Goal: Transaction & Acquisition: Purchase product/service

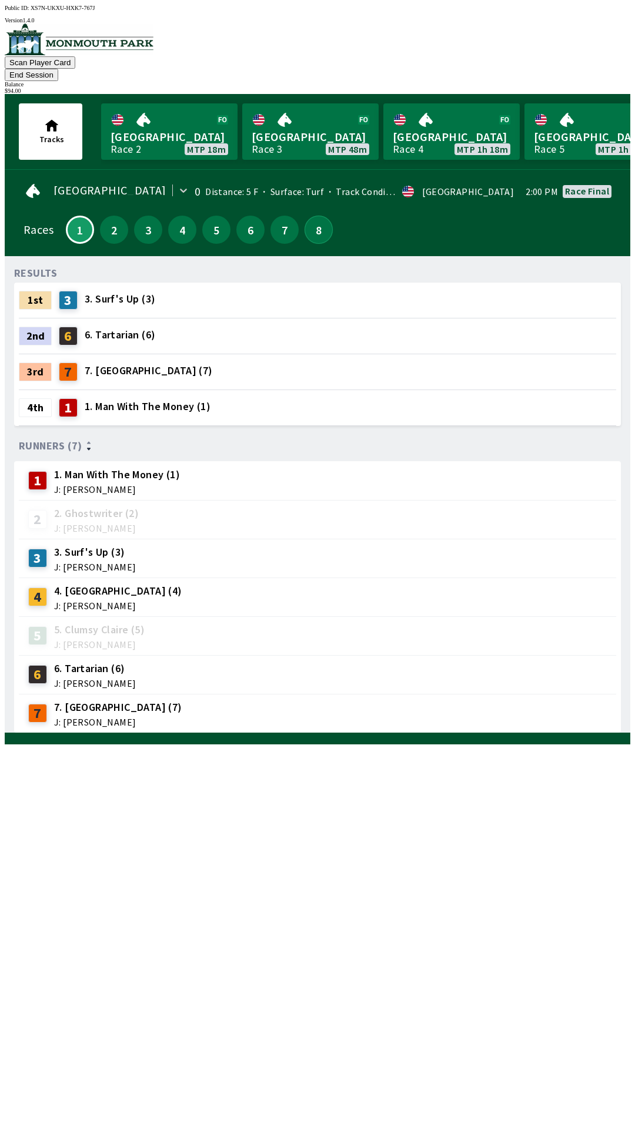
click at [307, 220] on button "8" at bounding box center [318, 230] width 28 height 28
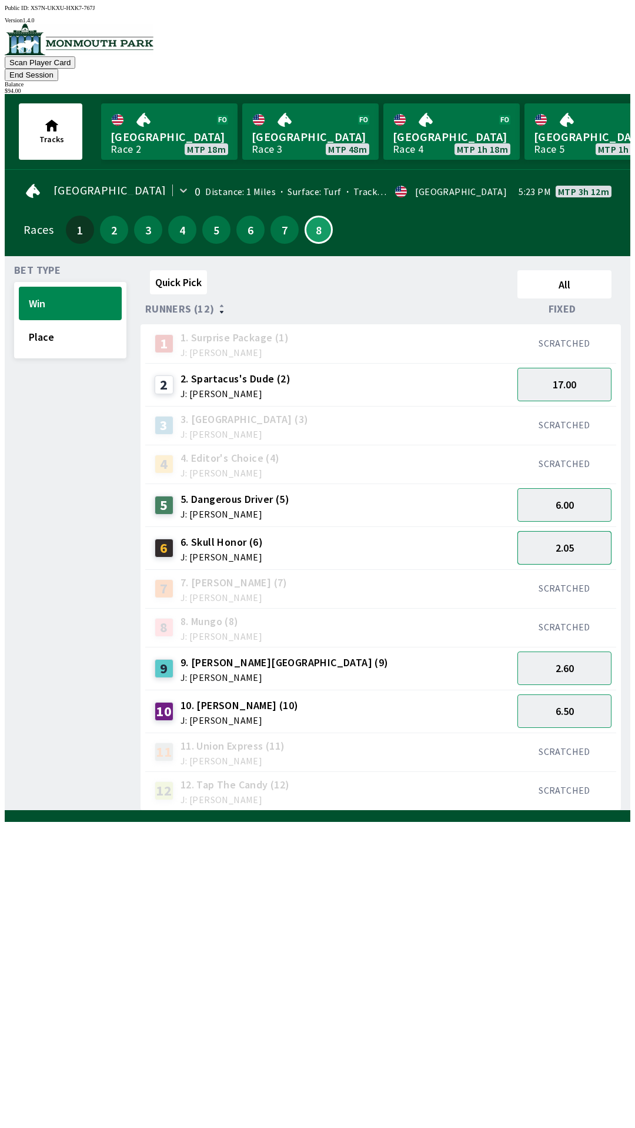
click at [585, 531] on button "2.05" at bounding box center [564, 547] width 94 height 33
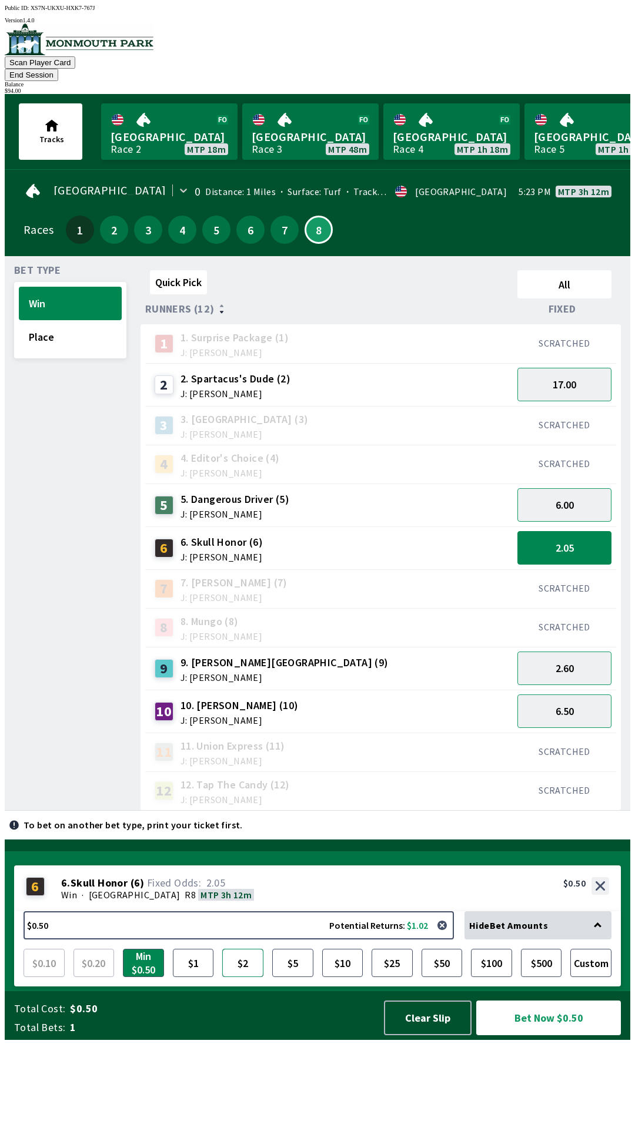
click at [247, 977] on button "$2" at bounding box center [242, 963] width 41 height 28
click at [541, 1035] on button "Bet Now $2.00" at bounding box center [548, 1018] width 145 height 35
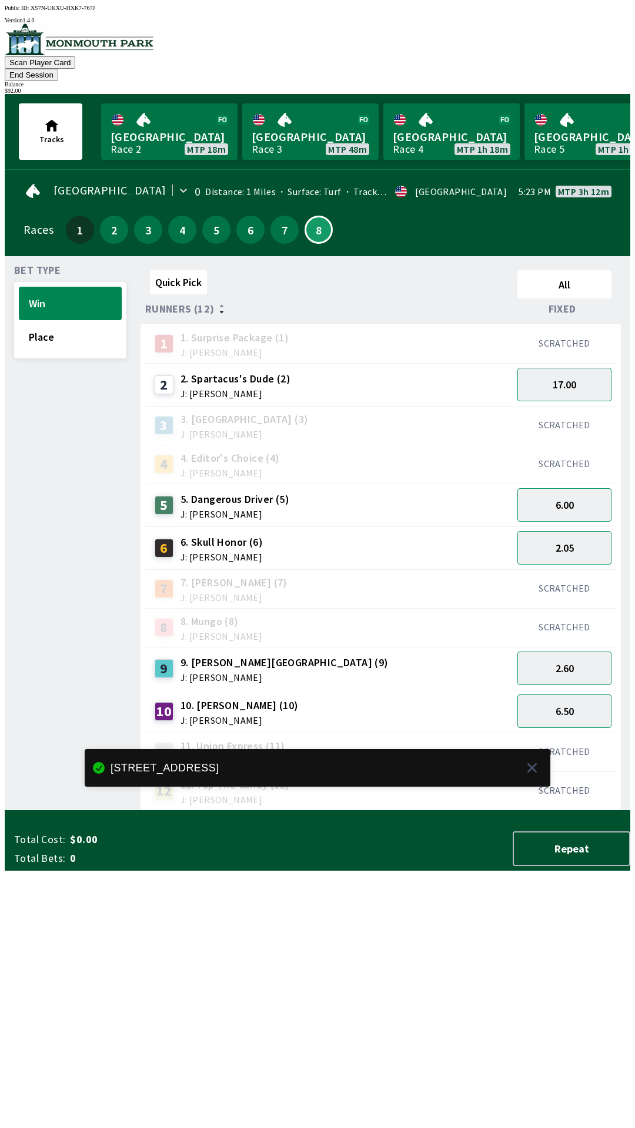
click at [58, 69] on button "End Session" at bounding box center [31, 75] width 53 height 12
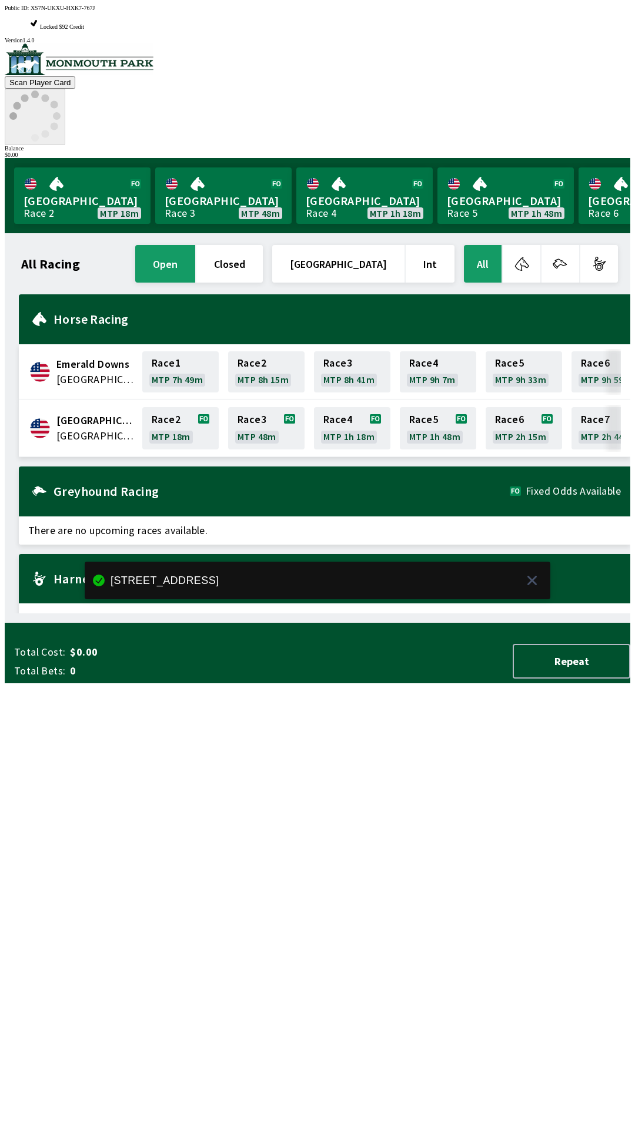
click at [61, 91] on icon at bounding box center [34, 116] width 51 height 51
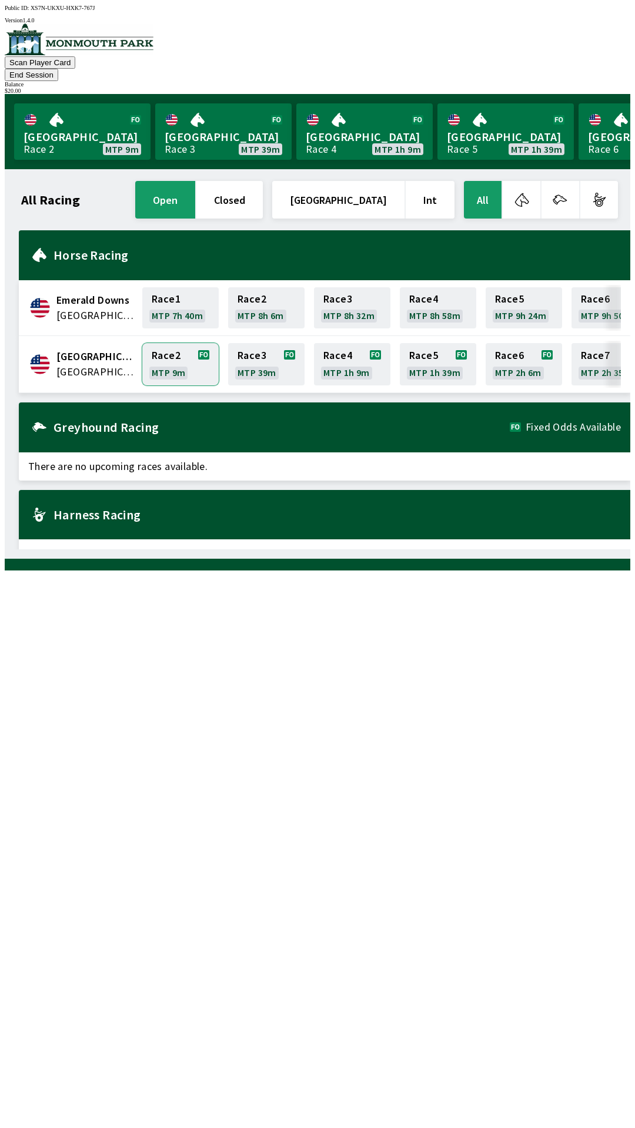
click at [162, 354] on link "Race 2 MTP 9m" at bounding box center [180, 364] width 76 height 42
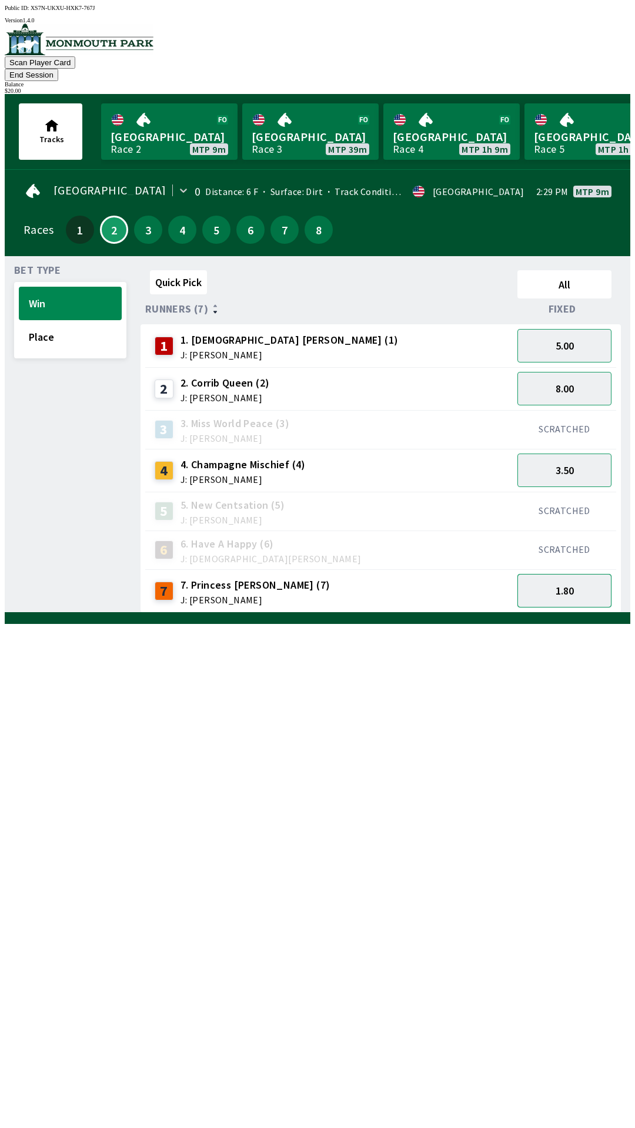
click at [582, 574] on button "1.80" at bounding box center [564, 590] width 94 height 33
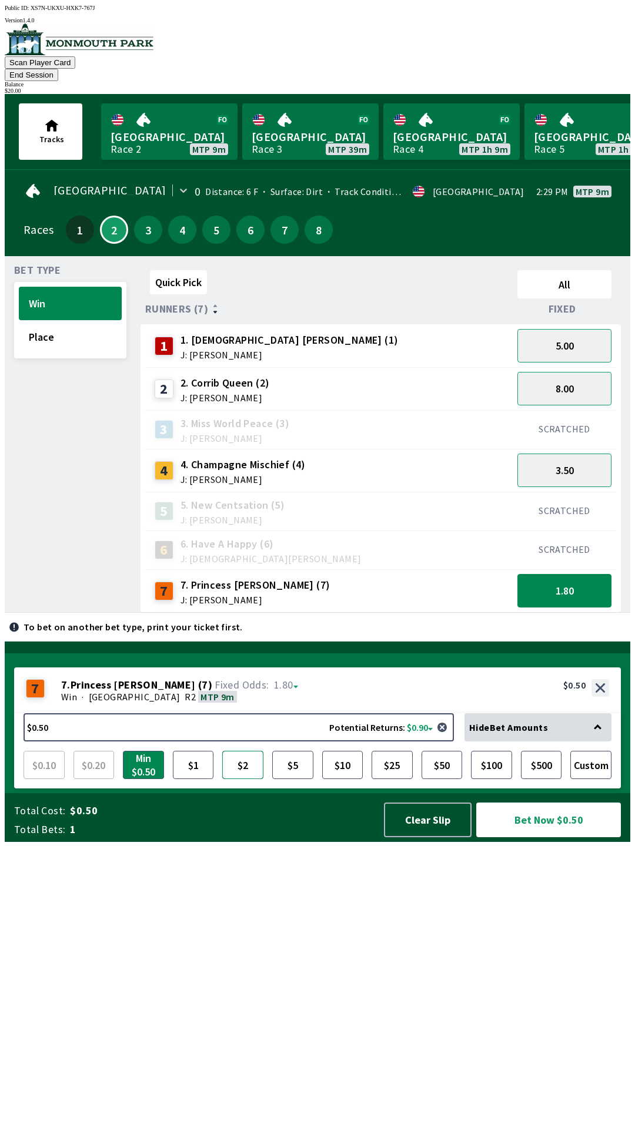
click at [243, 779] on button "$2" at bounding box center [242, 765] width 41 height 28
click at [524, 837] on button "Bet Now $2.00" at bounding box center [548, 820] width 145 height 35
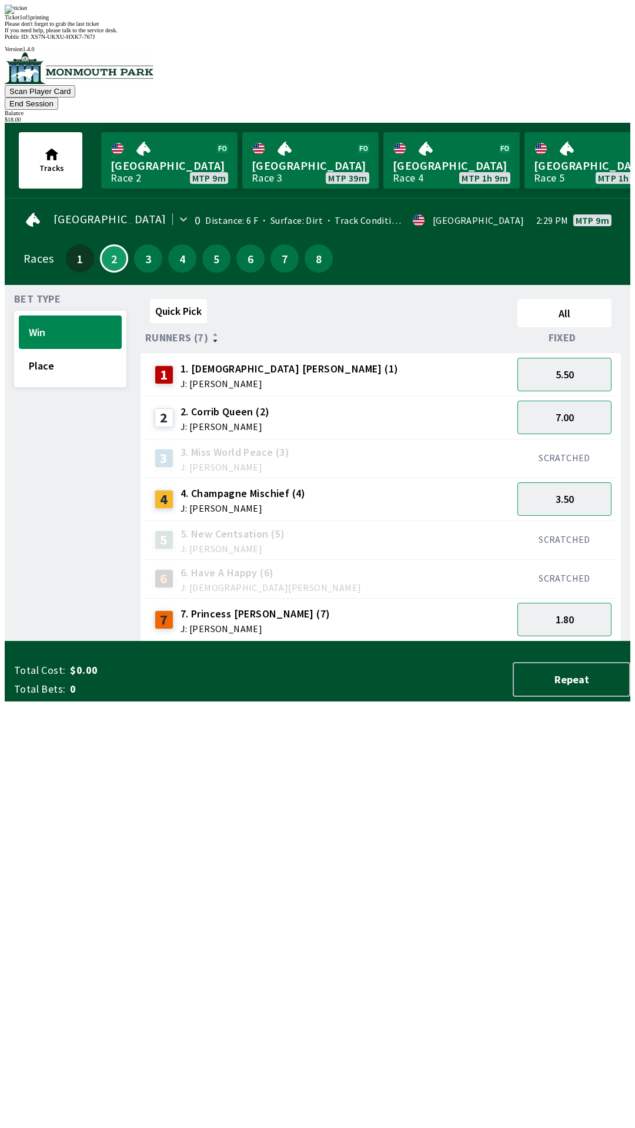
click at [346, 642] on div "Quick Pick All Runners (7) Fixed 1 1. [DEMOGRAPHIC_DATA] [PERSON_NAME] (1) J: […" at bounding box center [385, 467] width 490 height 347
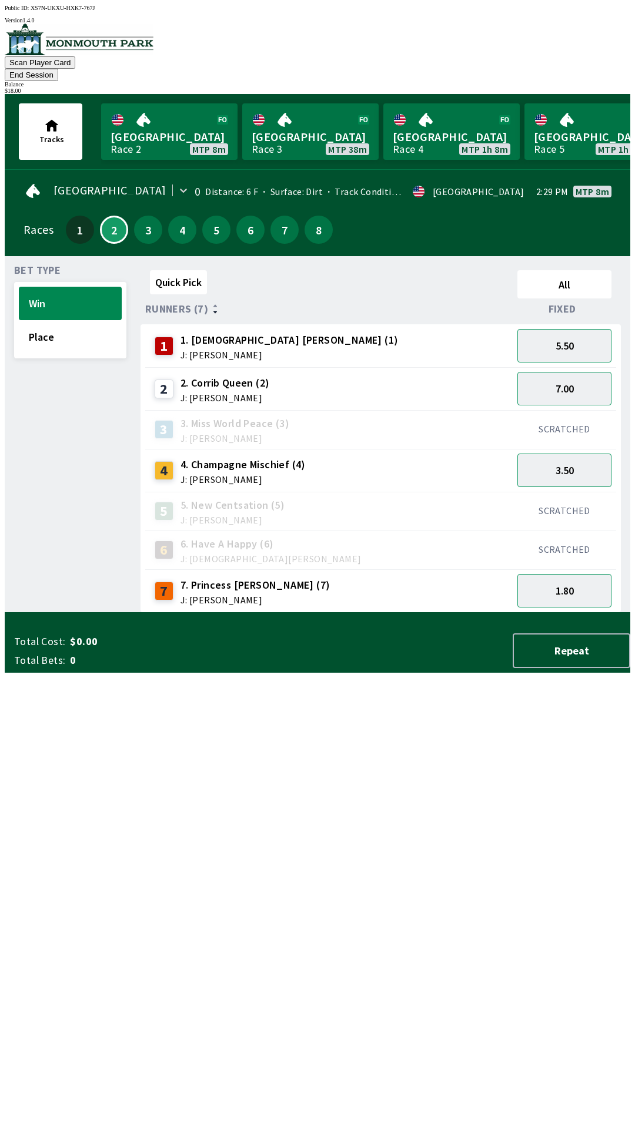
click at [58, 69] on button "End Session" at bounding box center [31, 75] width 53 height 12
